Goal: Task Accomplishment & Management: Complete application form

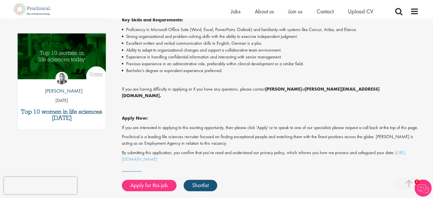
scroll to position [285, 0]
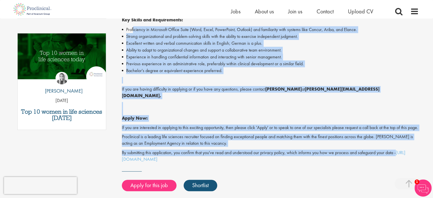
drag, startPoint x: 398, startPoint y: 152, endPoint x: 133, endPoint y: 33, distance: 290.4
click at [134, 29] on div "Join a cutting-edge pharmaceutical team where your precision and passion for qu…" at bounding box center [270, 21] width 297 height 281
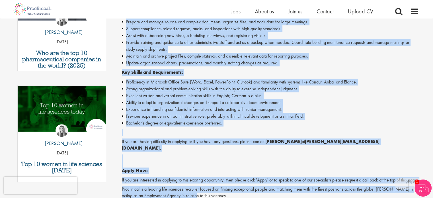
scroll to position [236, 0]
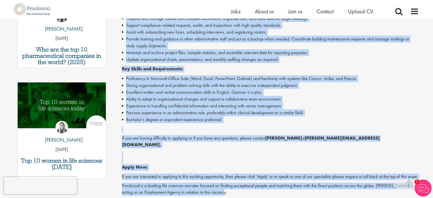
drag, startPoint x: 117, startPoint y: 78, endPoint x: 247, endPoint y: 186, distance: 169.1
click at [248, 190] on div "Senior Administrative Assistant Salary: Highly Competitive Job type: Contract D…" at bounding box center [268, 58] width 310 height 461
copy div "Join a cutting-edge pharmaceutical team where your precision and passion for qu…"
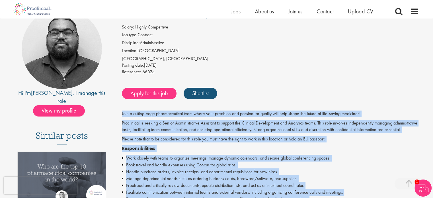
scroll to position [8, 0]
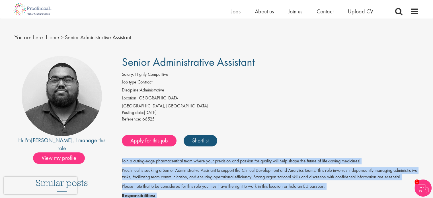
drag, startPoint x: 260, startPoint y: 60, endPoint x: 118, endPoint y: 60, distance: 141.7
copy span "Senior Administrative Assistant"
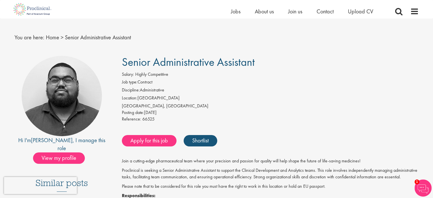
click at [151, 40] on nav "You are here: Home > Senior Administrative Assistant" at bounding box center [217, 37] width 404 height 14
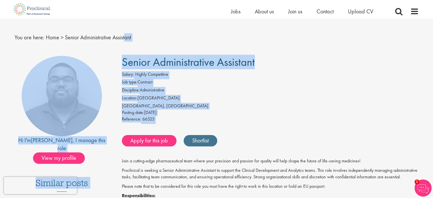
drag, startPoint x: 133, startPoint y: 60, endPoint x: 184, endPoint y: 142, distance: 96.6
click at [221, 99] on li "Location: Switzerland" at bounding box center [270, 99] width 297 height 8
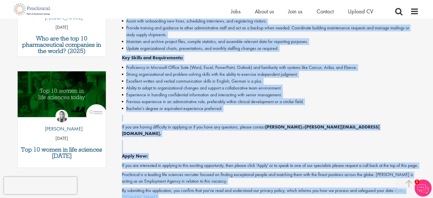
scroll to position [326, 0]
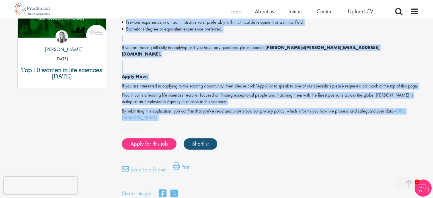
drag, startPoint x: 123, startPoint y: 57, endPoint x: 265, endPoint y: 120, distance: 155.4
click at [217, 63] on p "Apply Now:" at bounding box center [270, 70] width 297 height 20
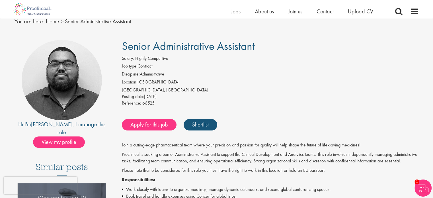
scroll to position [57, 0]
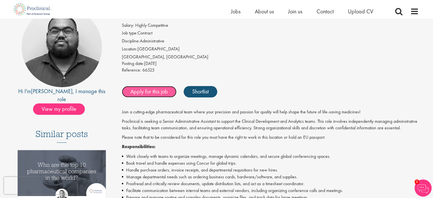
drag, startPoint x: 140, startPoint y: 91, endPoint x: 157, endPoint y: 102, distance: 20.3
click at [141, 91] on link "Apply for this job" at bounding box center [149, 91] width 55 height 11
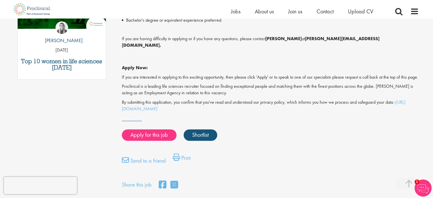
scroll to position [370, 0]
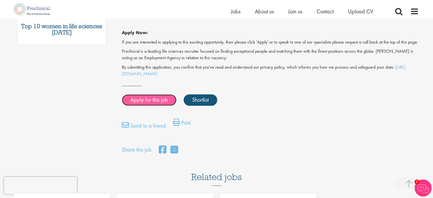
click at [142, 101] on link "Apply for this job" at bounding box center [149, 99] width 55 height 11
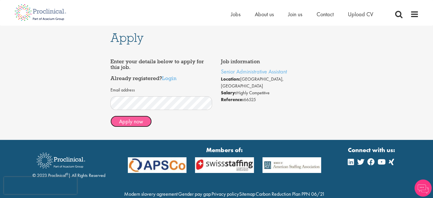
drag, startPoint x: 132, startPoint y: 122, endPoint x: 180, endPoint y: 122, distance: 47.5
click at [133, 121] on button "Apply now" at bounding box center [130, 121] width 41 height 11
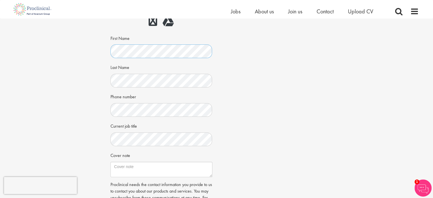
scroll to position [114, 0]
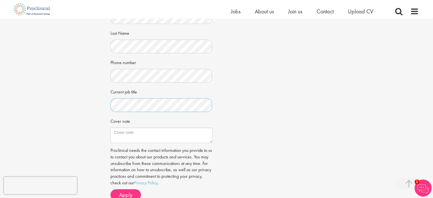
click at [90, 107] on div "Apply Job information Senior Administrative Assistant Location: Basel, Switzerl…" at bounding box center [216, 59] width 441 height 308
click at [82, 98] on div "Apply Job information Senior Administrative Assistant Location: Basel, Switzerl…" at bounding box center [216, 59] width 441 height 308
click at [166, 137] on textarea "Cover note" at bounding box center [161, 134] width 102 height 15
click at [210, 141] on textarea "Cover note" at bounding box center [161, 134] width 102 height 15
click at [176, 140] on textarea "Cover note" at bounding box center [161, 134] width 102 height 15
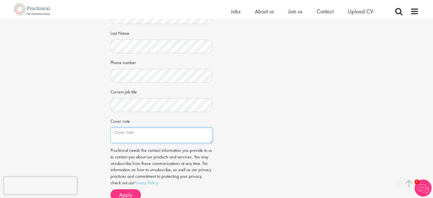
click at [176, 140] on textarea "Cover note" at bounding box center [161, 134] width 102 height 15
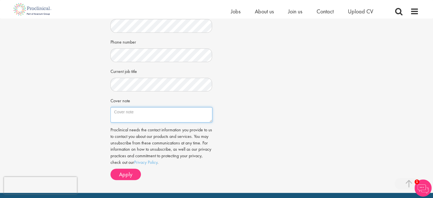
scroll to position [171, 0]
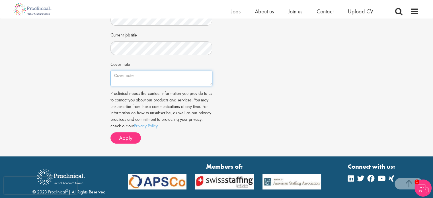
click at [118, 77] on textarea "Cover note" at bounding box center [161, 78] width 102 height 15
paste textarea "Dear Hiring Team, I am excited to apply for the Senior Administrative Assistant…"
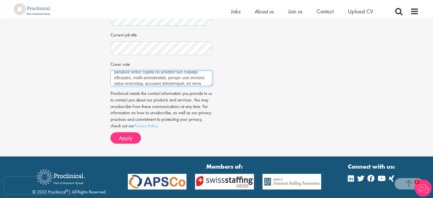
scroll to position [0, 0]
click at [154, 77] on textarea "Cover note" at bounding box center [161, 78] width 102 height 15
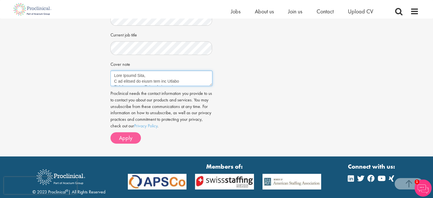
type textarea "Dear Hiring Team, I am excited to apply for the Senior Administrative Assistant…"
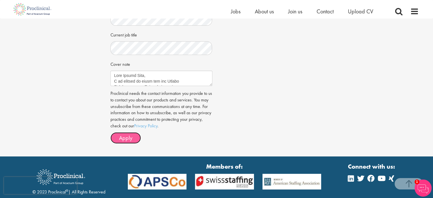
click at [128, 137] on span "Apply" at bounding box center [125, 137] width 13 height 7
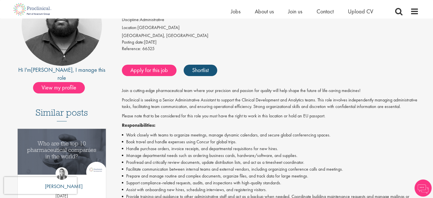
scroll to position [7, 0]
